Goal: Task Accomplishment & Management: Manage account settings

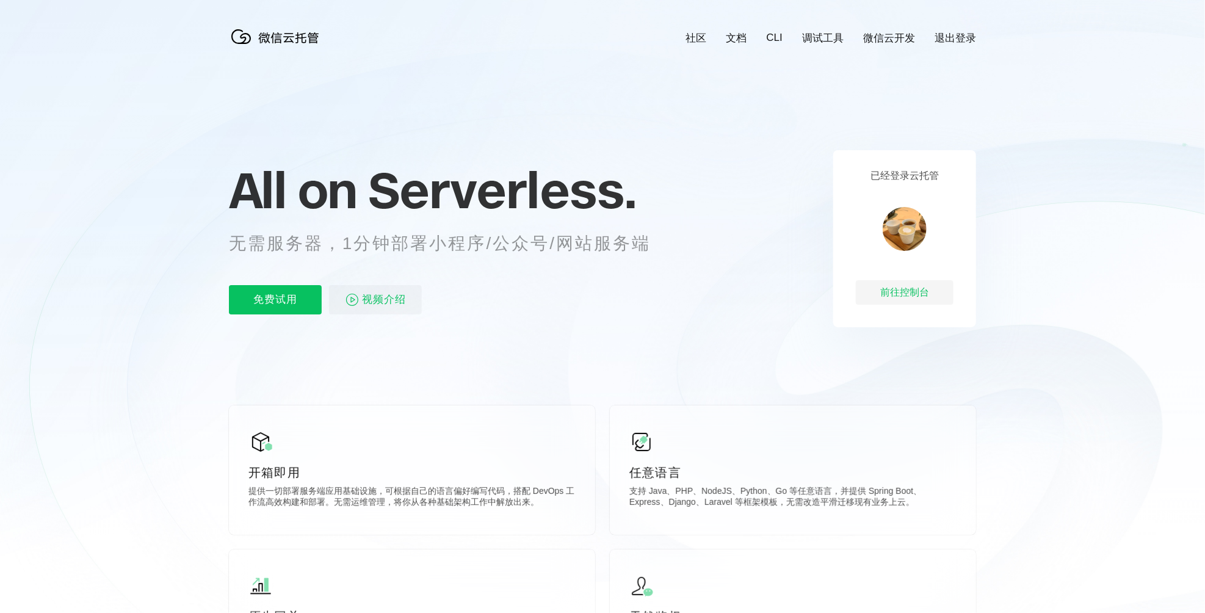
scroll to position [0, 2171]
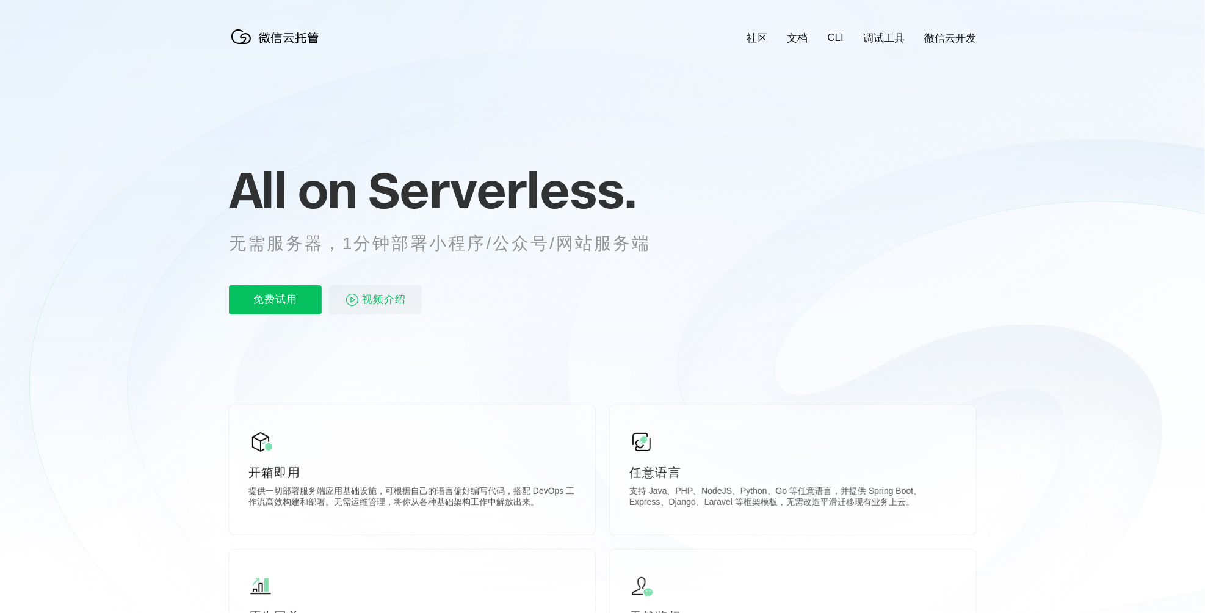
scroll to position [0, 2171]
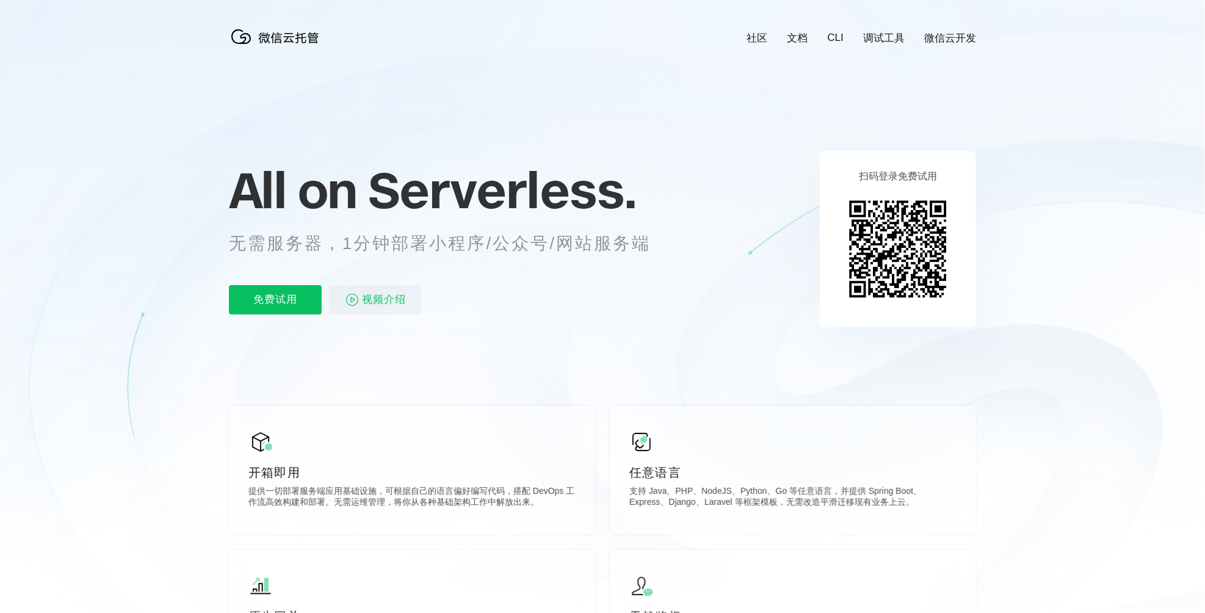
click at [334, 62] on icon at bounding box center [602, 329] width 1172 height 659
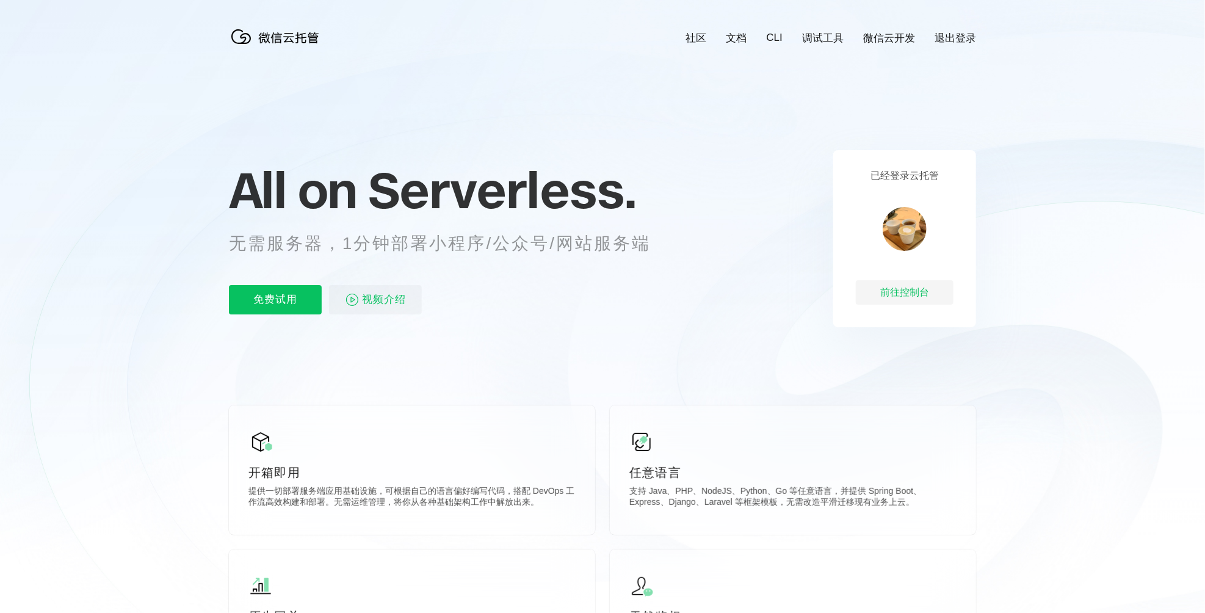
scroll to position [0, 2171]
click at [953, 36] on link "退出登录" at bounding box center [956, 38] width 42 height 14
